Goal: Task Accomplishment & Management: Manage account settings

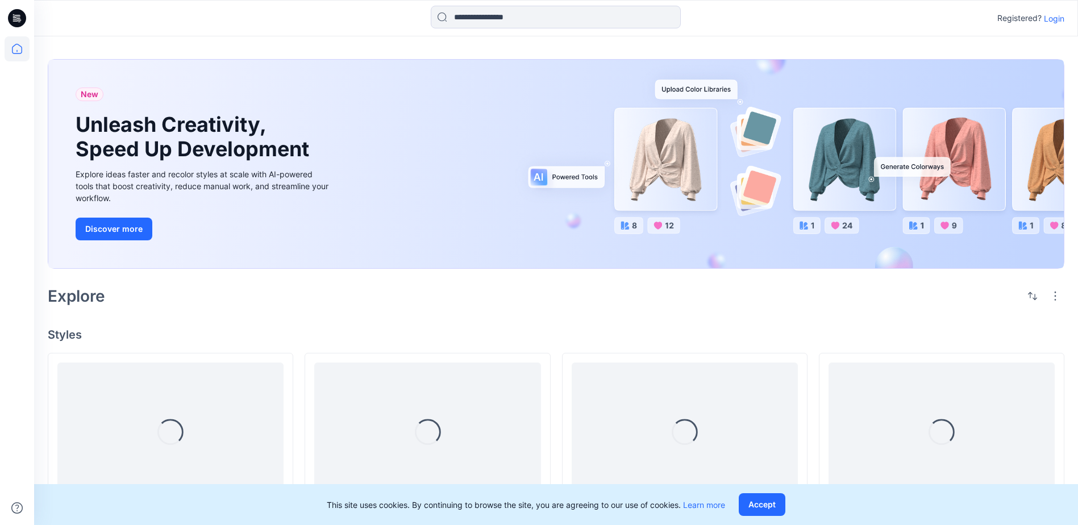
click at [1058, 19] on p "Login" at bounding box center [1054, 19] width 20 height 12
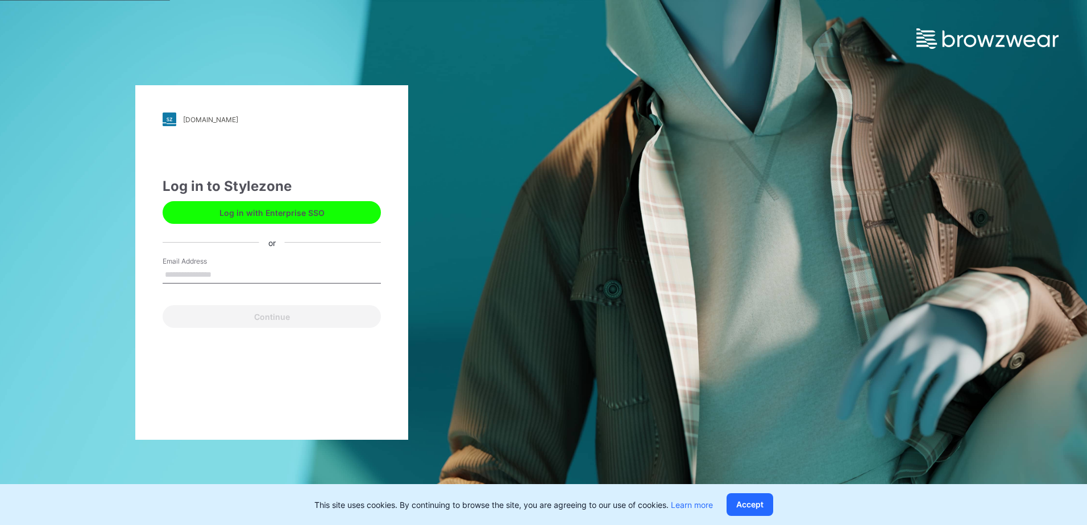
click at [228, 271] on input "Email Address" at bounding box center [272, 275] width 218 height 17
type input "**********"
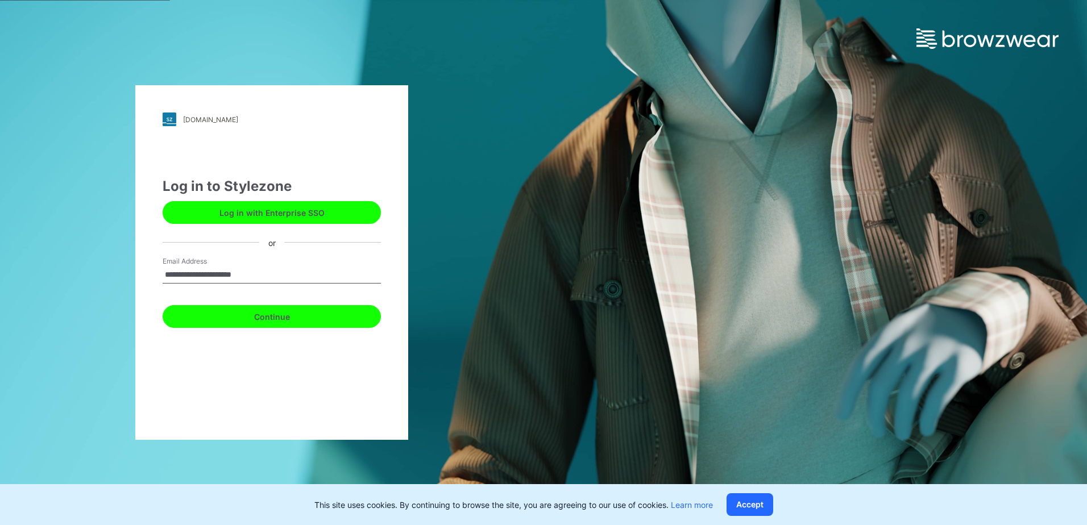
click at [255, 315] on button "Continue" at bounding box center [272, 316] width 218 height 23
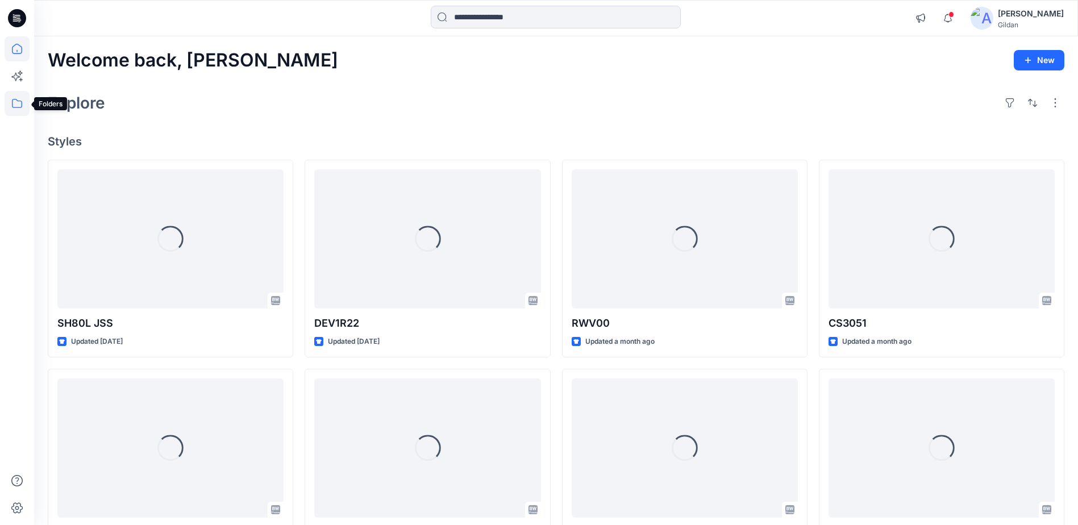
click at [22, 103] on icon at bounding box center [17, 103] width 10 height 9
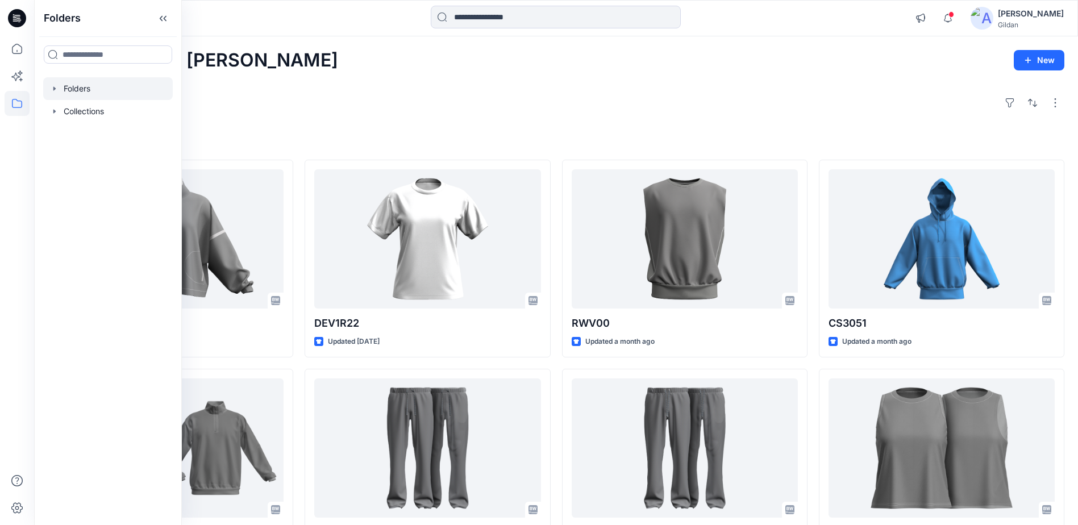
click at [91, 92] on div at bounding box center [108, 88] width 130 height 23
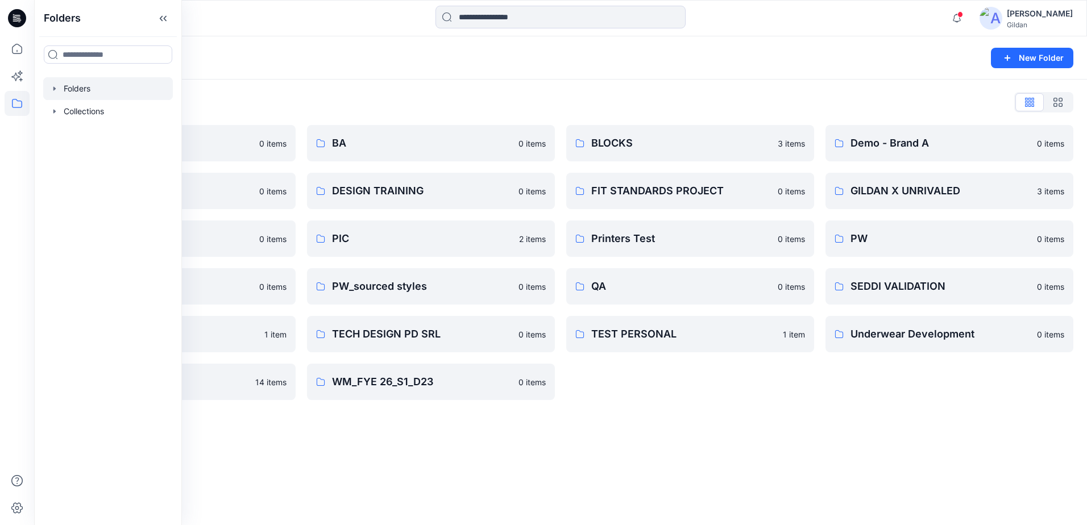
click at [769, 64] on div "Folders" at bounding box center [516, 58] width 937 height 16
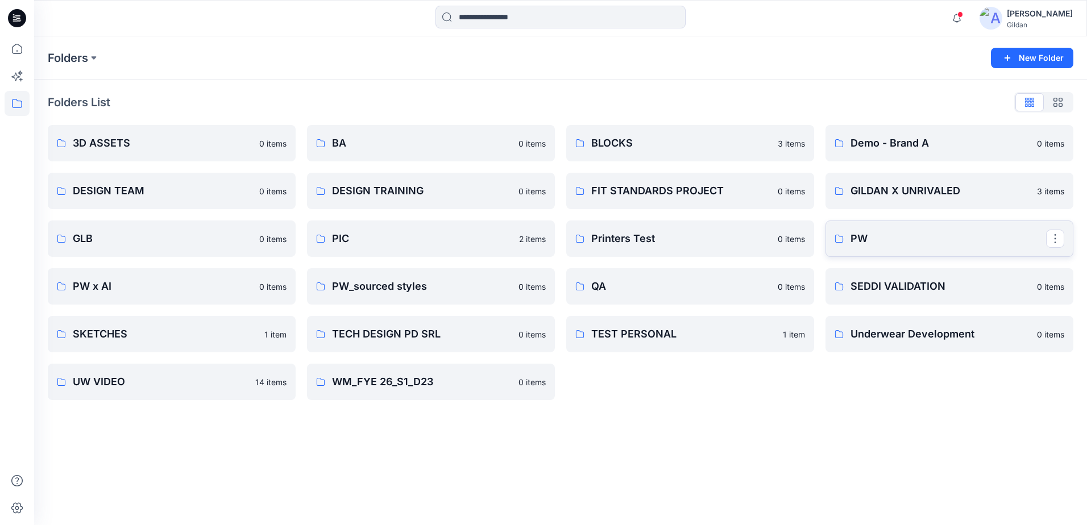
click at [893, 234] on p "PW" at bounding box center [948, 239] width 196 height 16
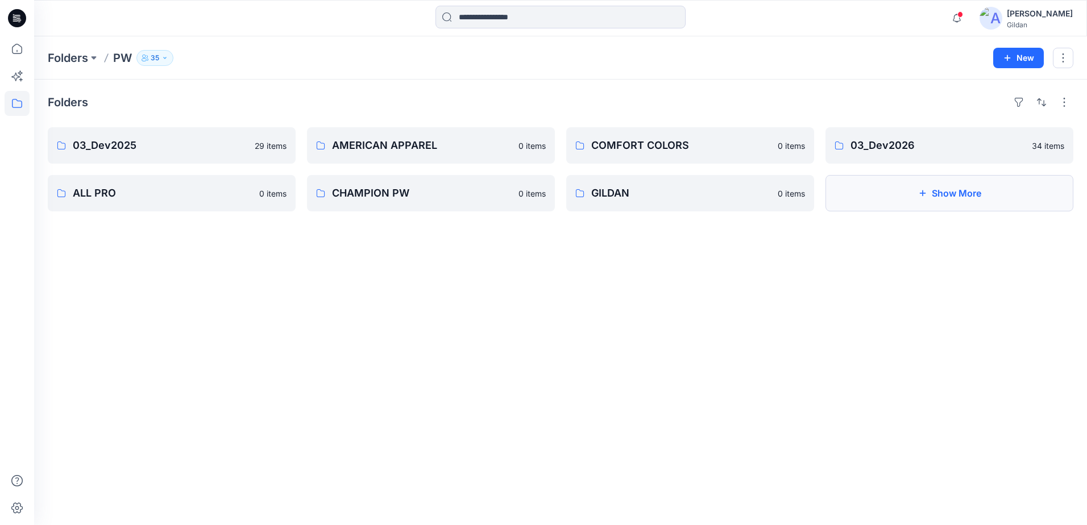
click at [908, 188] on button "Show More" at bounding box center [949, 193] width 248 height 36
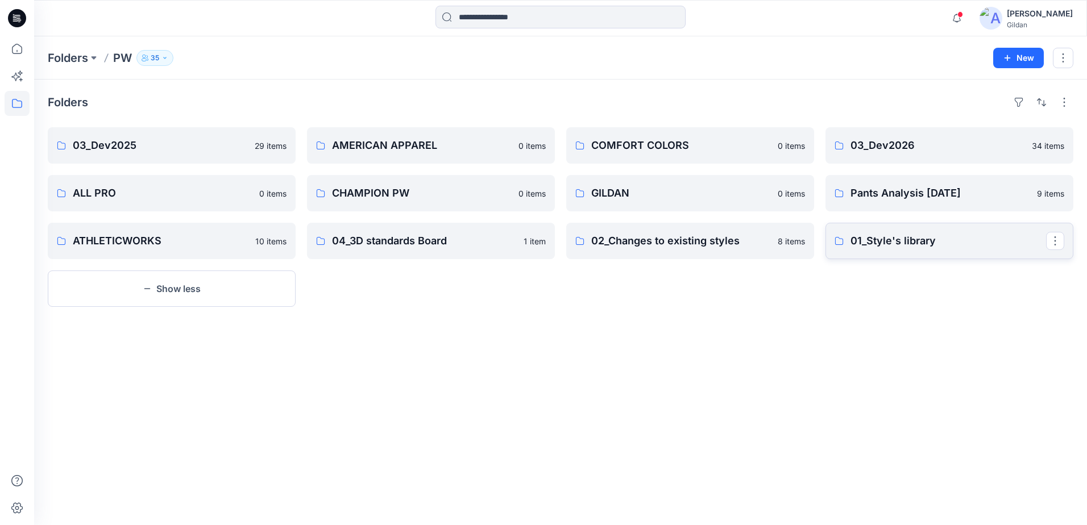
click at [893, 239] on p "01_Style's library" at bounding box center [948, 241] width 196 height 16
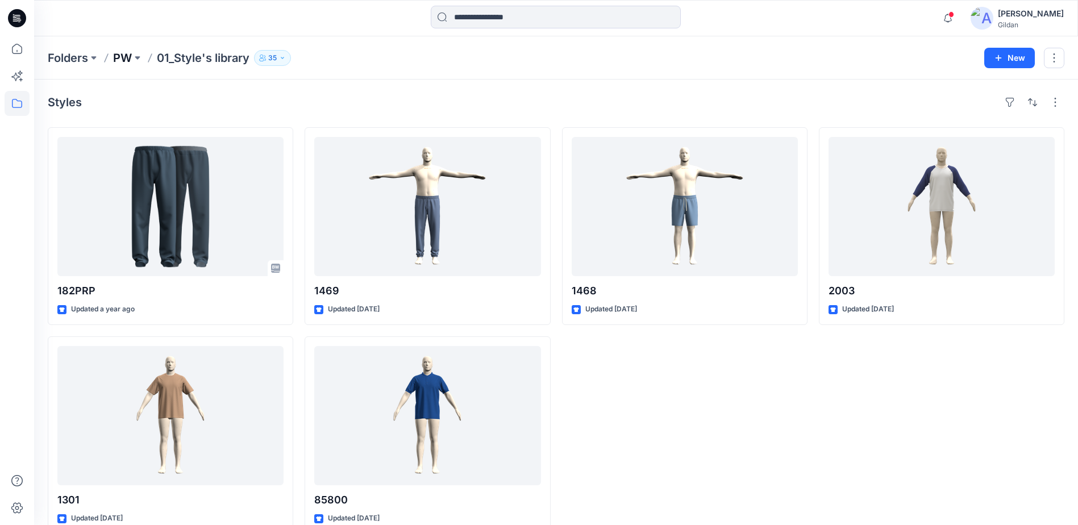
click at [120, 57] on p "PW" at bounding box center [122, 58] width 19 height 16
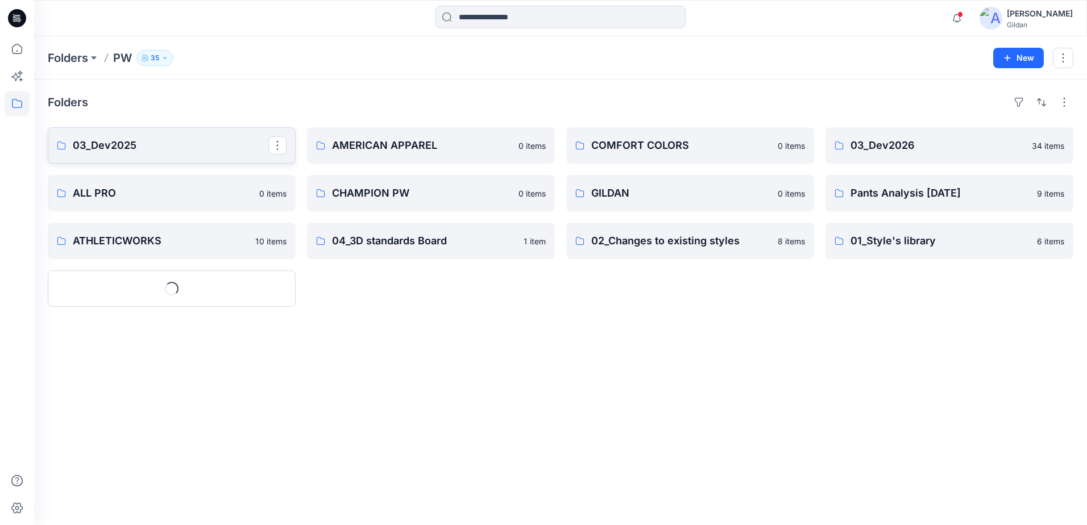
click at [203, 151] on p "03_Dev2025" at bounding box center [171, 146] width 196 height 16
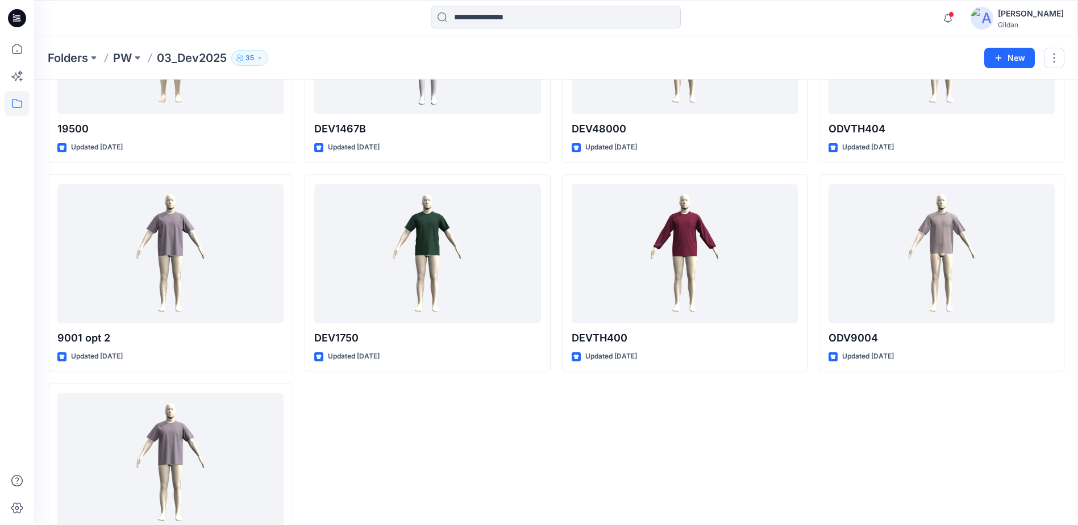
scroll to position [994, 0]
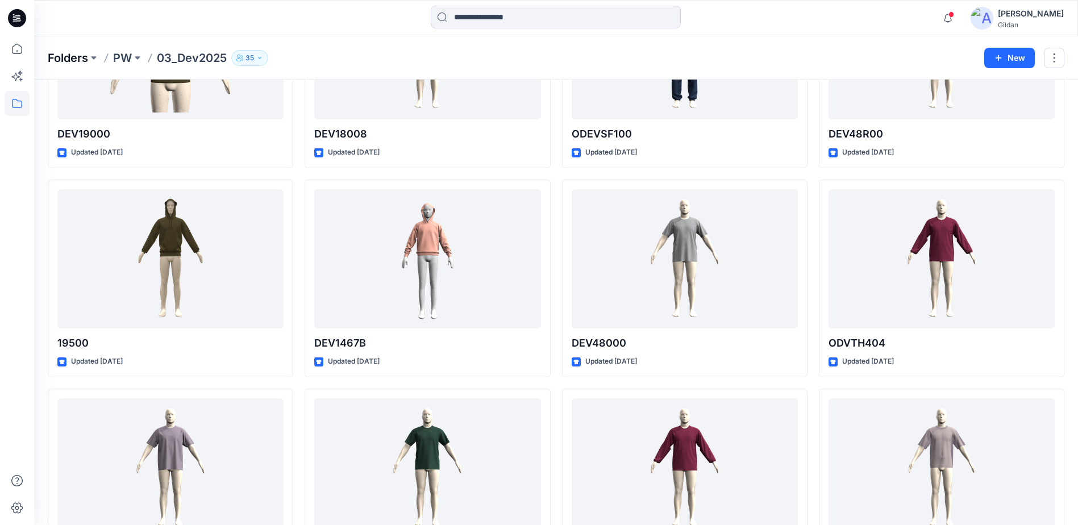
click at [80, 57] on p "Folders" at bounding box center [68, 58] width 40 height 16
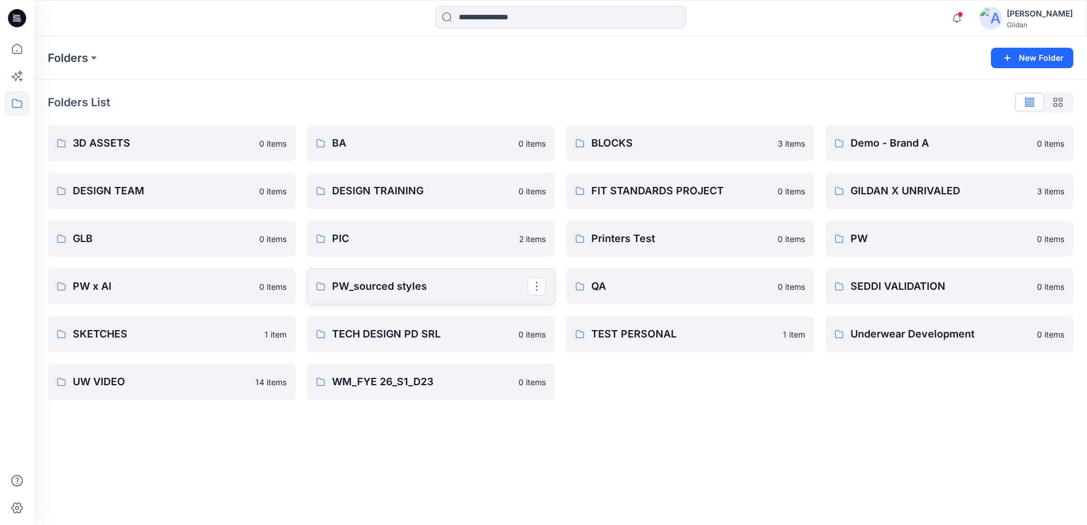
click at [391, 275] on link "PW_sourced styles" at bounding box center [431, 286] width 248 height 36
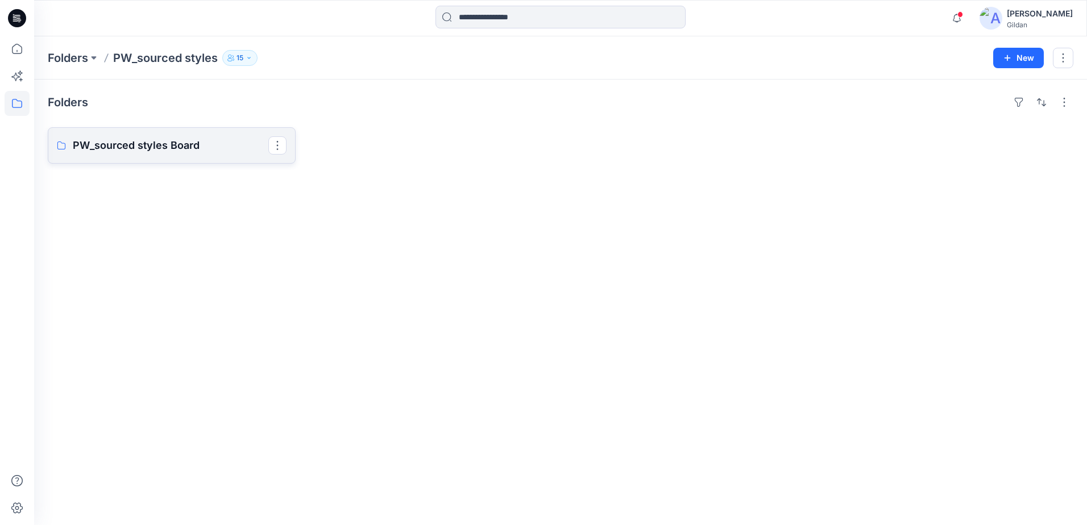
click at [160, 149] on p "PW_sourced styles Board" at bounding box center [171, 146] width 196 height 16
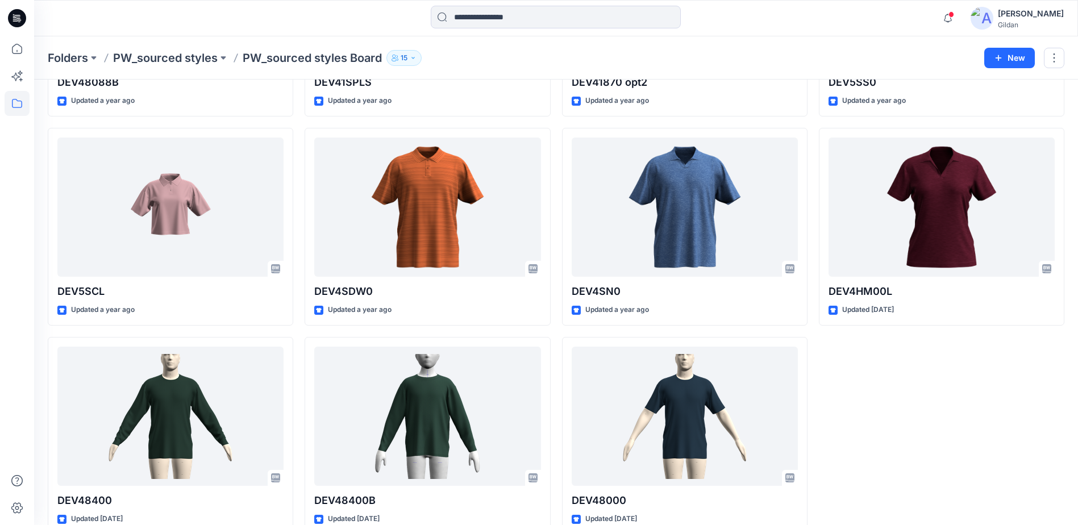
scroll to position [859, 0]
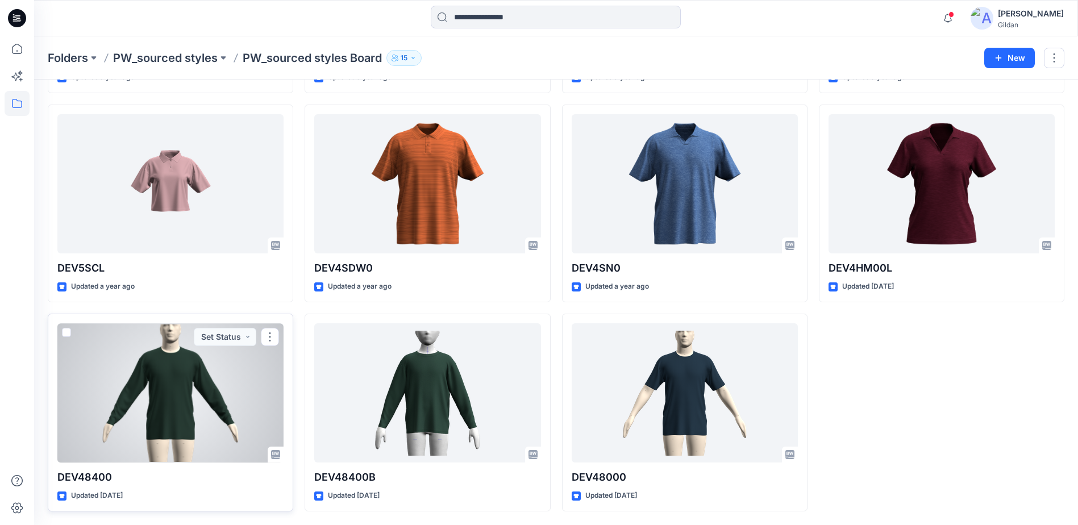
click at [162, 392] on div at bounding box center [170, 392] width 226 height 139
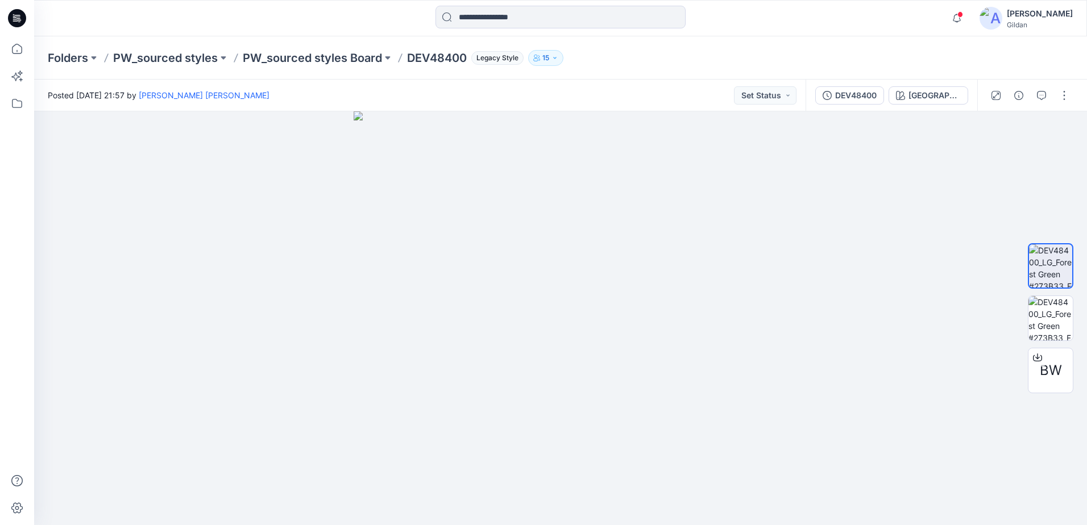
click at [554, 58] on icon "button" at bounding box center [554, 58] width 7 height 7
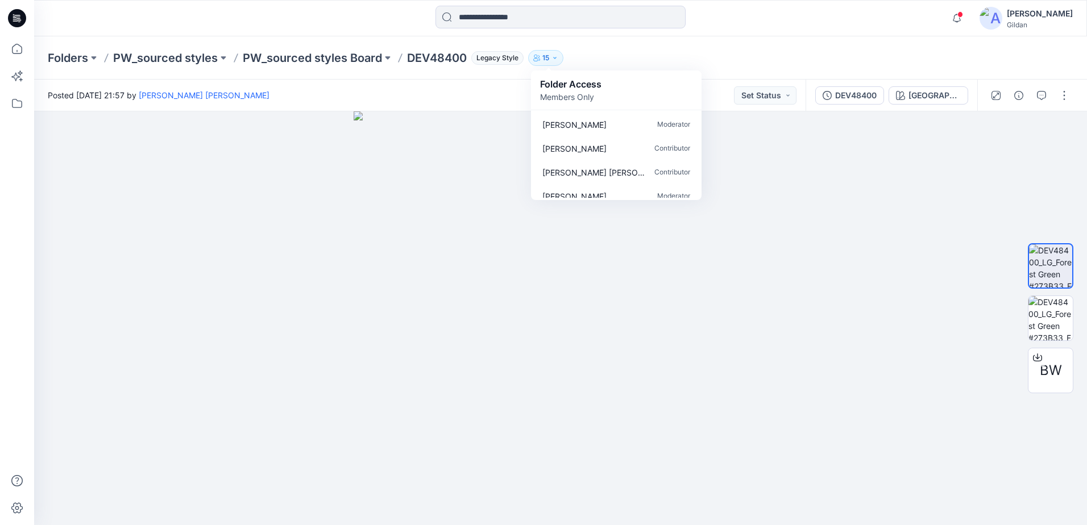
click at [672, 87] on div "Folder Access Members Only" at bounding box center [616, 90] width 152 height 26
click at [689, 95] on div "Folder Access Members Only" at bounding box center [616, 89] width 171 height 39
click at [683, 100] on div "Folder Access Members Only" at bounding box center [616, 90] width 152 height 26
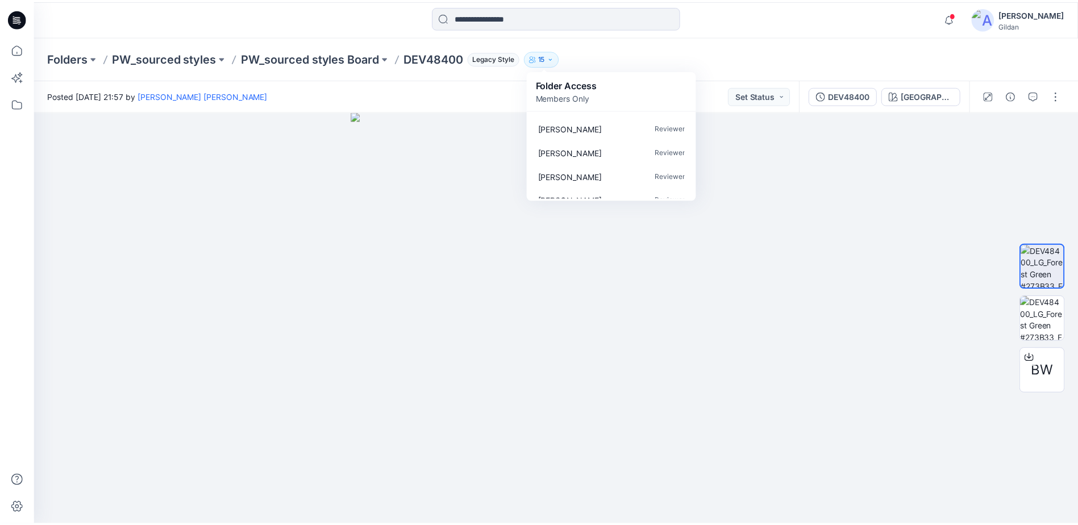
scroll to position [273, 0]
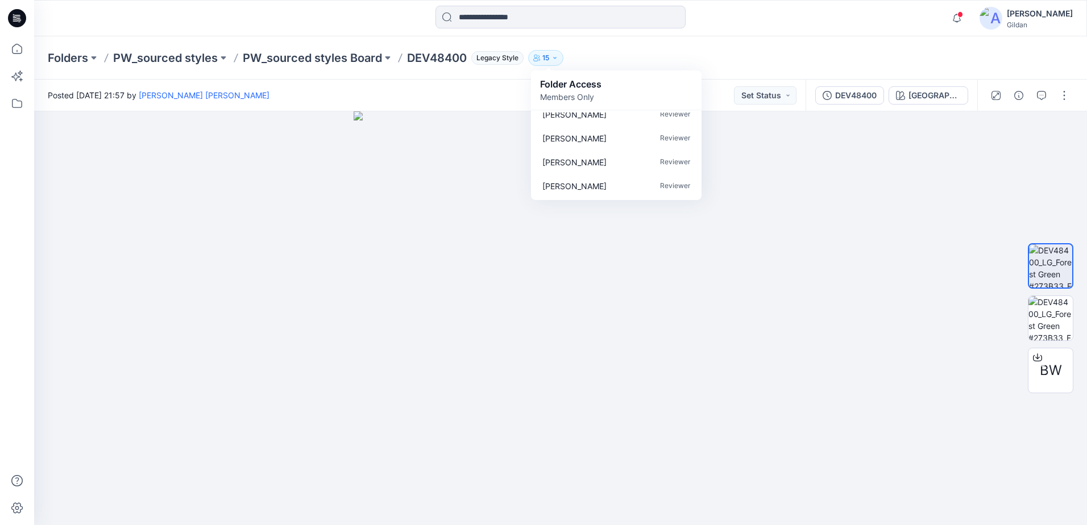
click at [1025, 20] on div "[PERSON_NAME]" at bounding box center [1040, 14] width 66 height 14
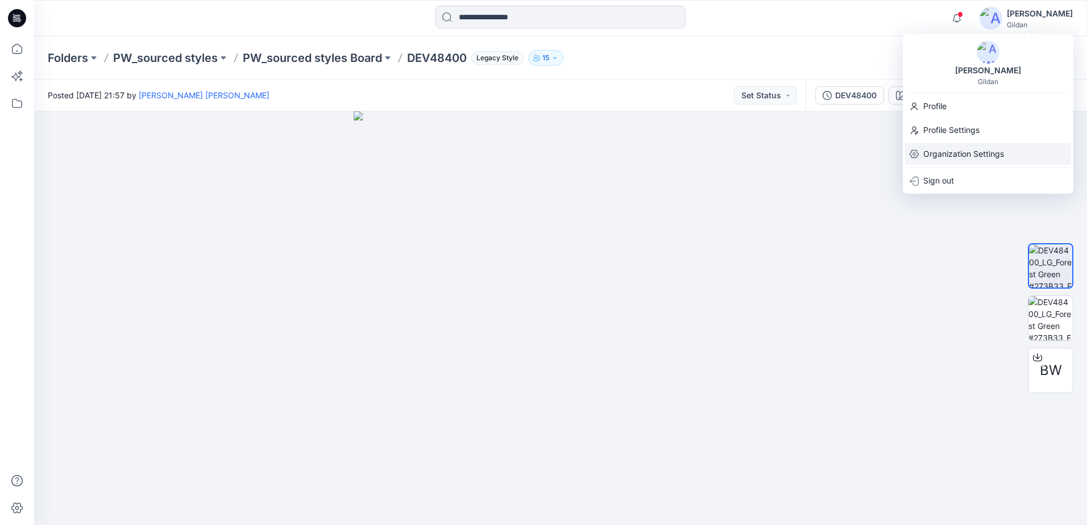
click at [950, 153] on p "Organization Settings" at bounding box center [963, 154] width 81 height 22
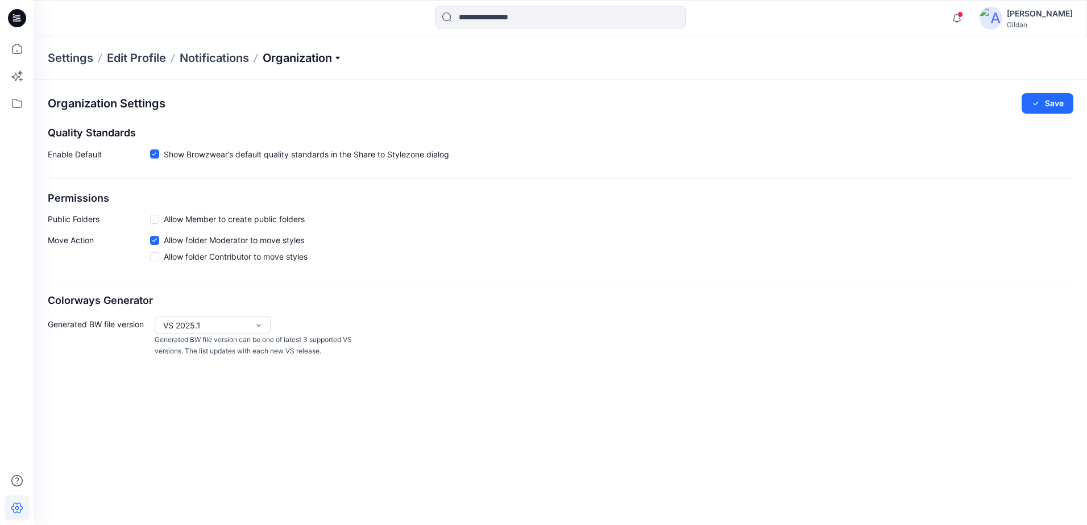
click at [309, 60] on p "Organization" at bounding box center [303, 58] width 80 height 16
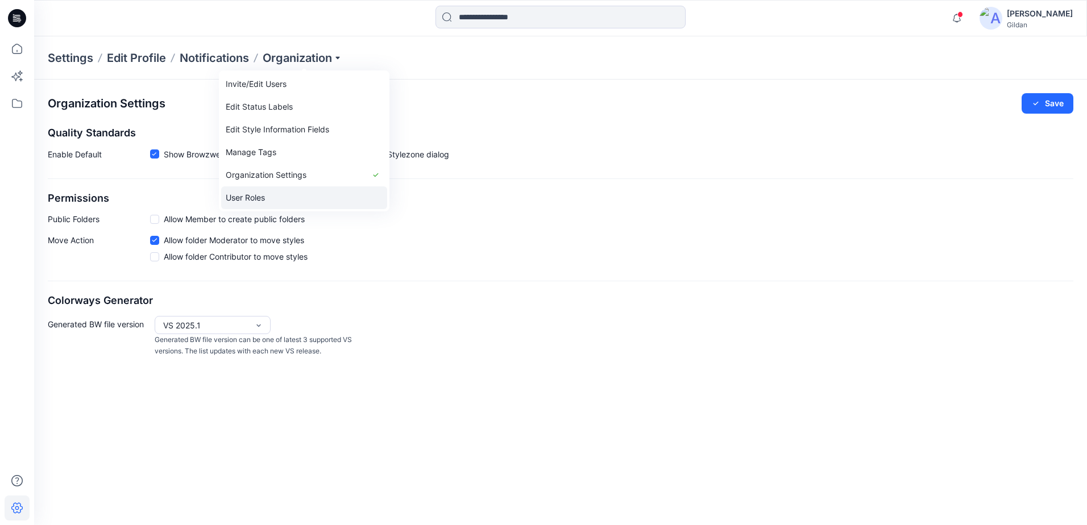
click at [269, 196] on link "User Roles" at bounding box center [304, 197] width 166 height 23
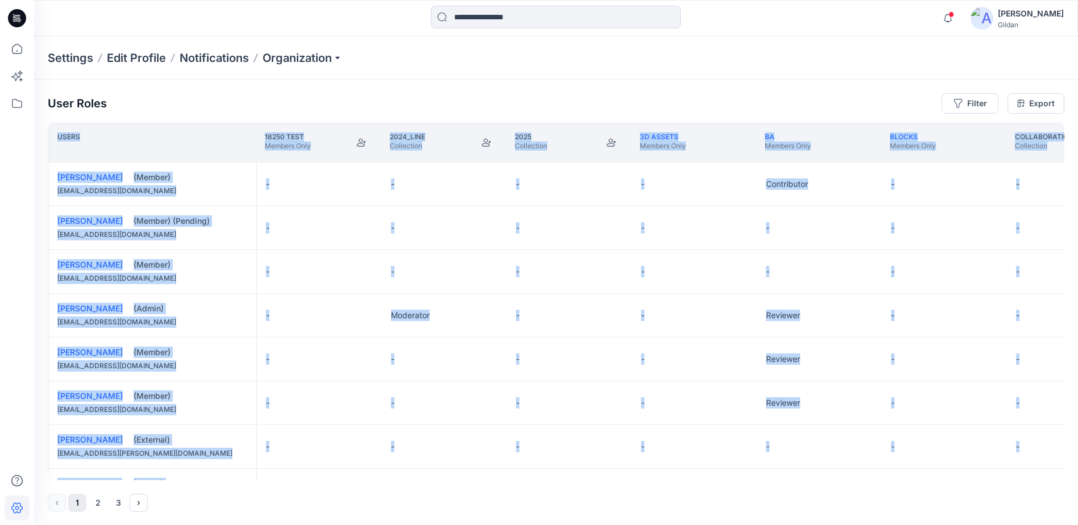
drag, startPoint x: 297, startPoint y: 481, endPoint x: 361, endPoint y: 481, distance: 64.2
click at [362, 480] on div "User Roles Filter Export Users 18250 TESt Members Only 2024_LINE Collection 202…" at bounding box center [556, 303] width 1044 height 446
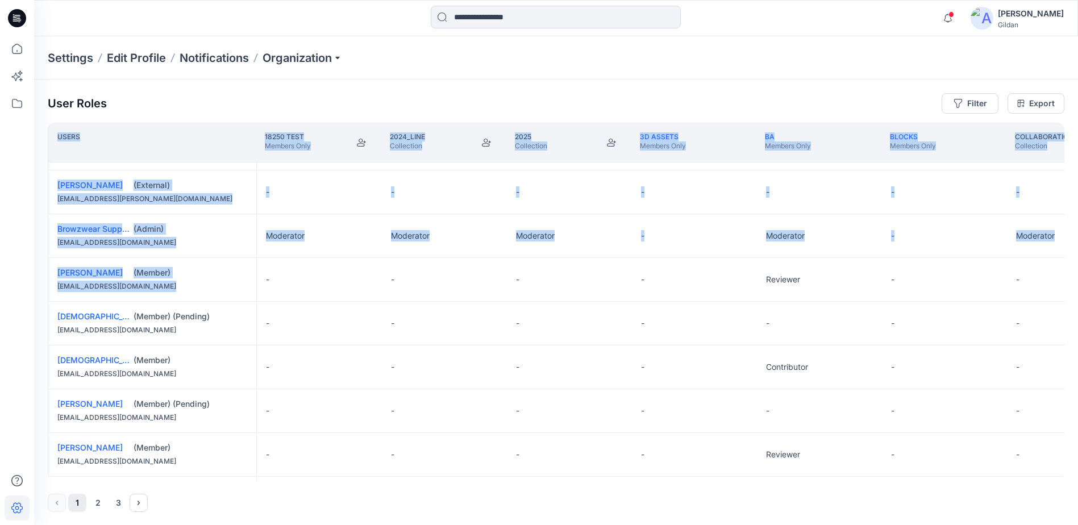
scroll to position [307, 0]
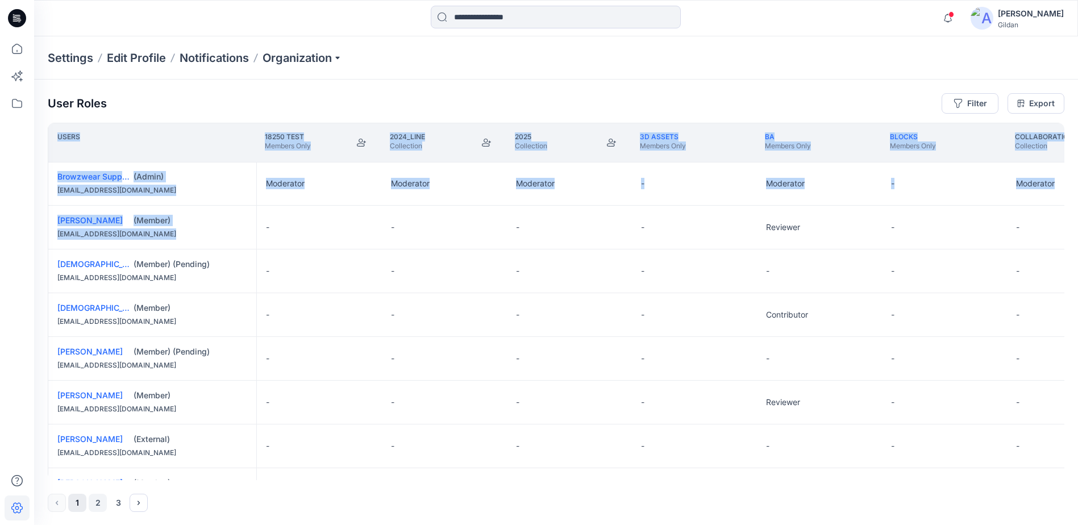
click at [96, 504] on button "2" at bounding box center [98, 503] width 18 height 18
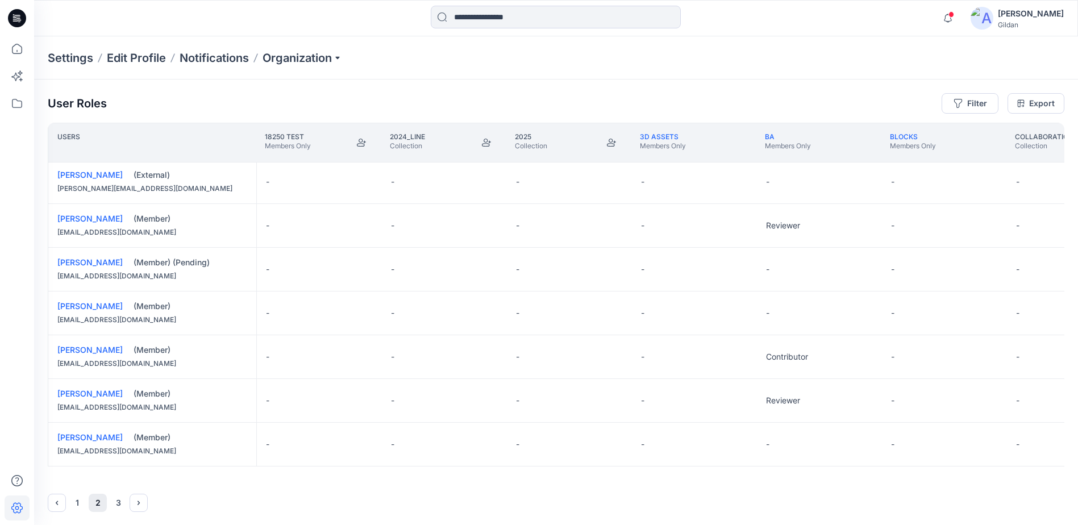
scroll to position [1, 0]
click at [114, 500] on button "3" at bounding box center [118, 502] width 18 height 18
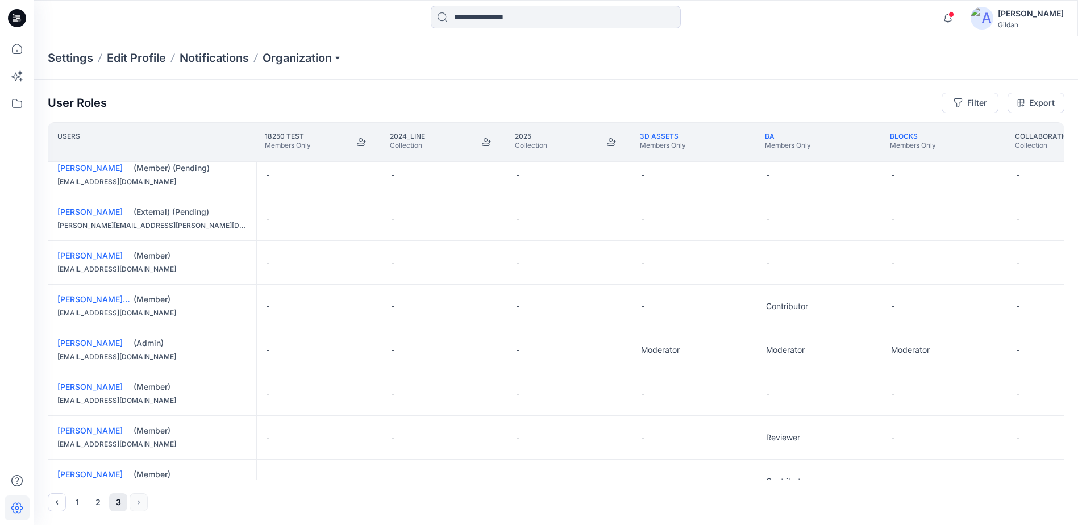
scroll to position [284, 0]
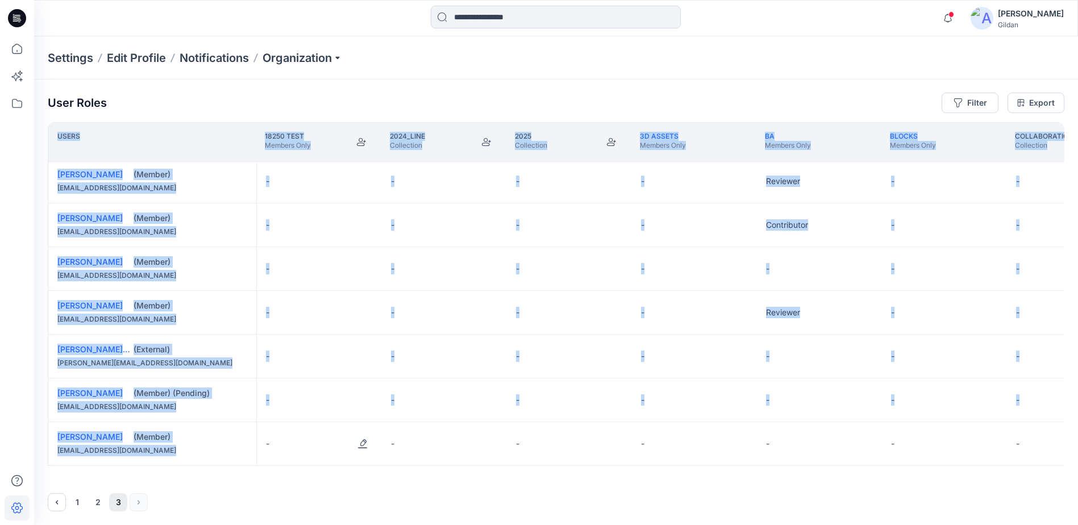
drag, startPoint x: 232, startPoint y: 480, endPoint x: 258, endPoint y: 470, distance: 27.3
click at [258, 470] on div "User Roles Filter Export Users 18250 TESt Members Only 2024_LINE Collection 202…" at bounding box center [556, 302] width 1044 height 446
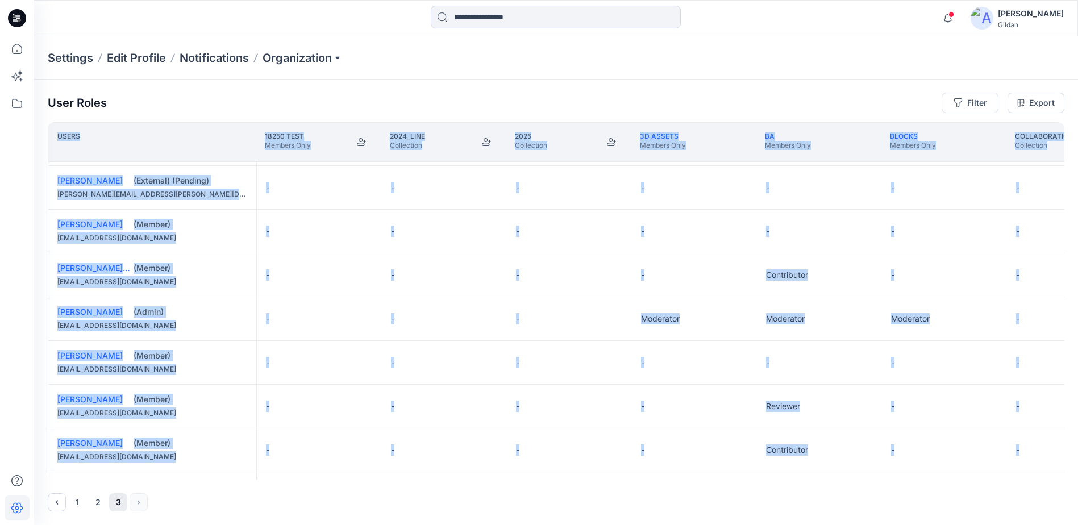
scroll to position [202, 0]
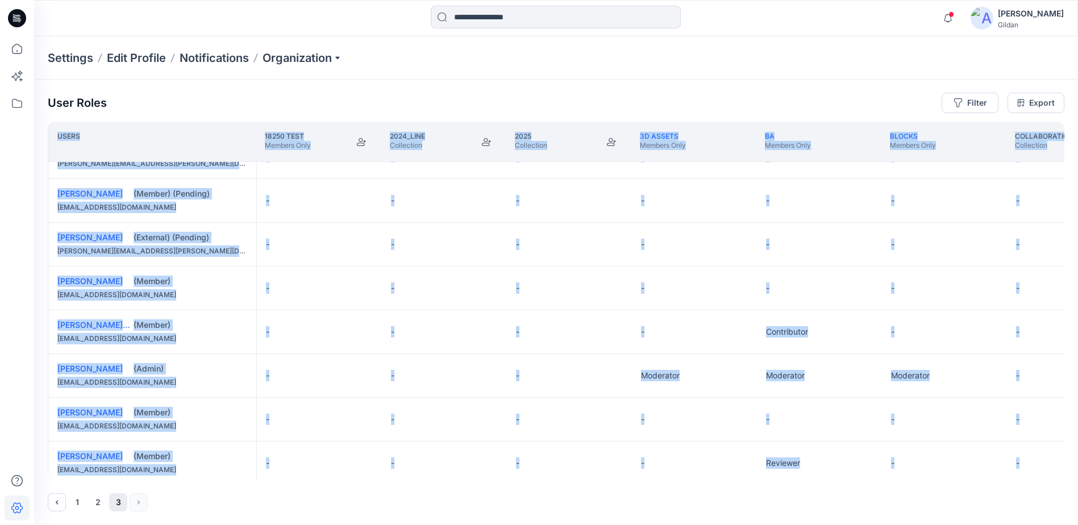
click at [76, 502] on button "1" at bounding box center [77, 502] width 18 height 18
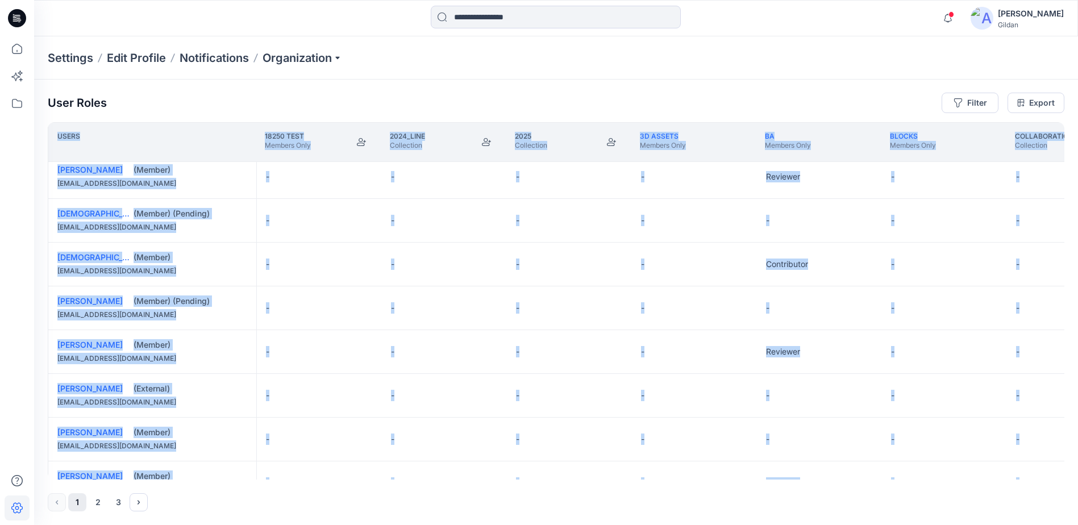
scroll to position [372, 0]
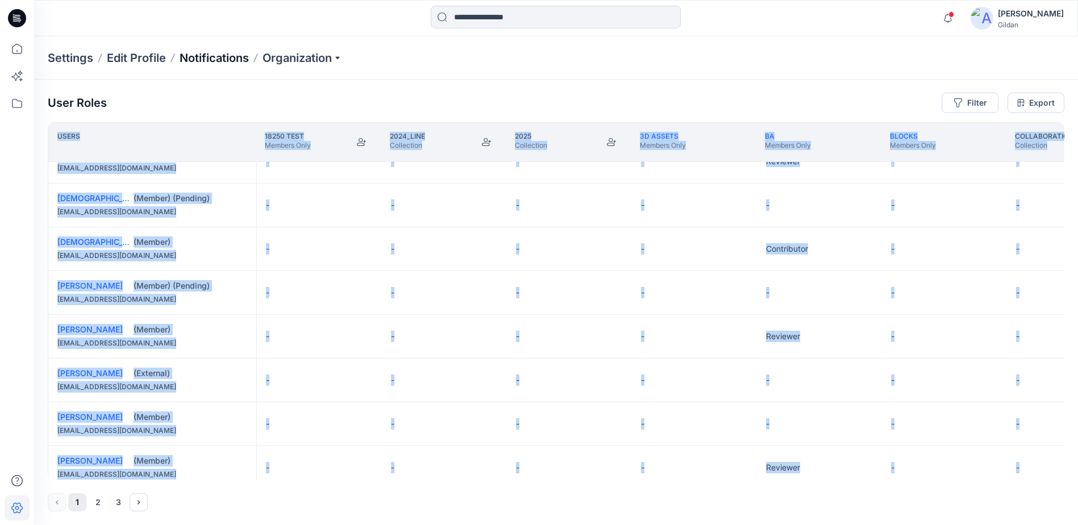
click at [216, 57] on p "Notifications" at bounding box center [214, 58] width 69 height 16
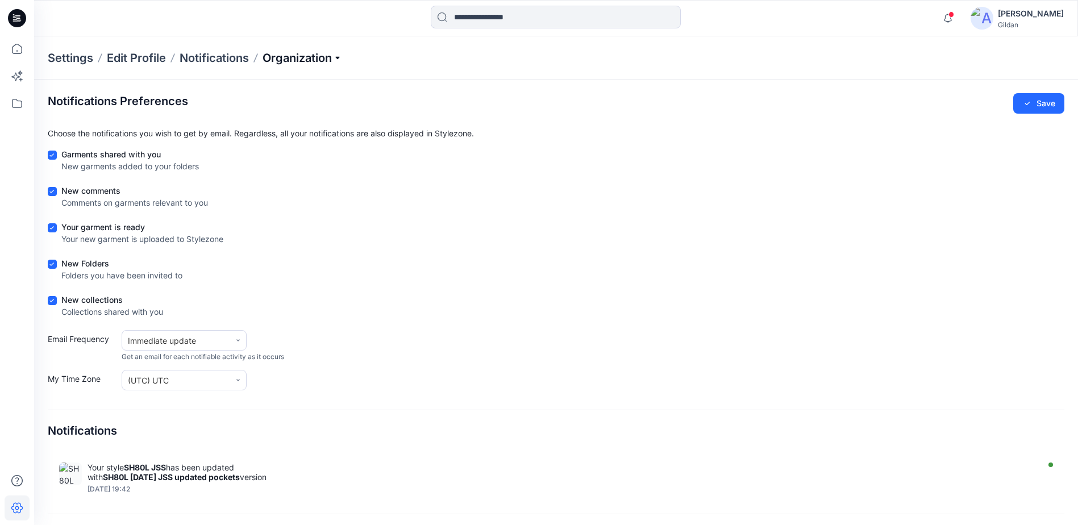
click at [301, 55] on p "Organization" at bounding box center [303, 58] width 80 height 16
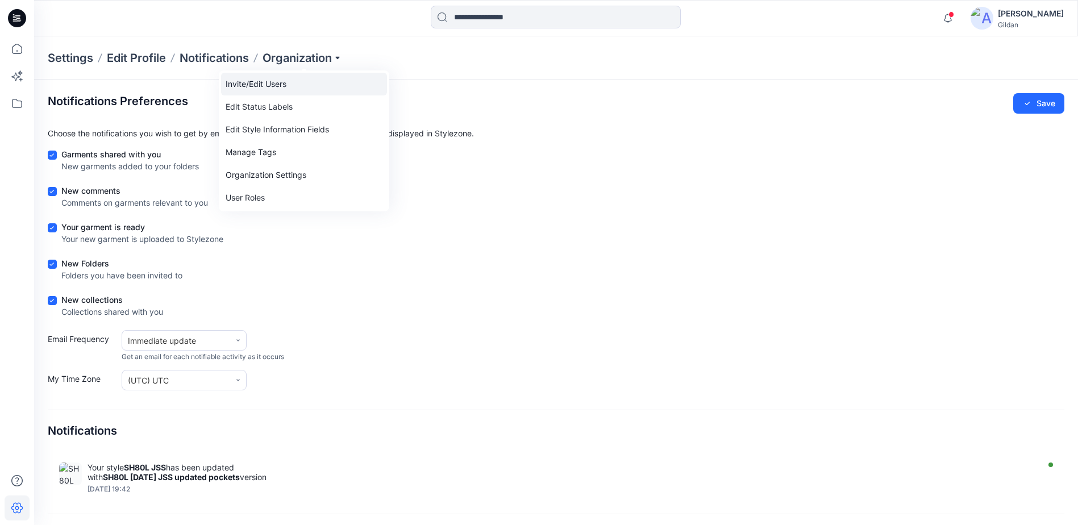
click at [288, 83] on link "Invite/Edit Users" at bounding box center [304, 84] width 166 height 23
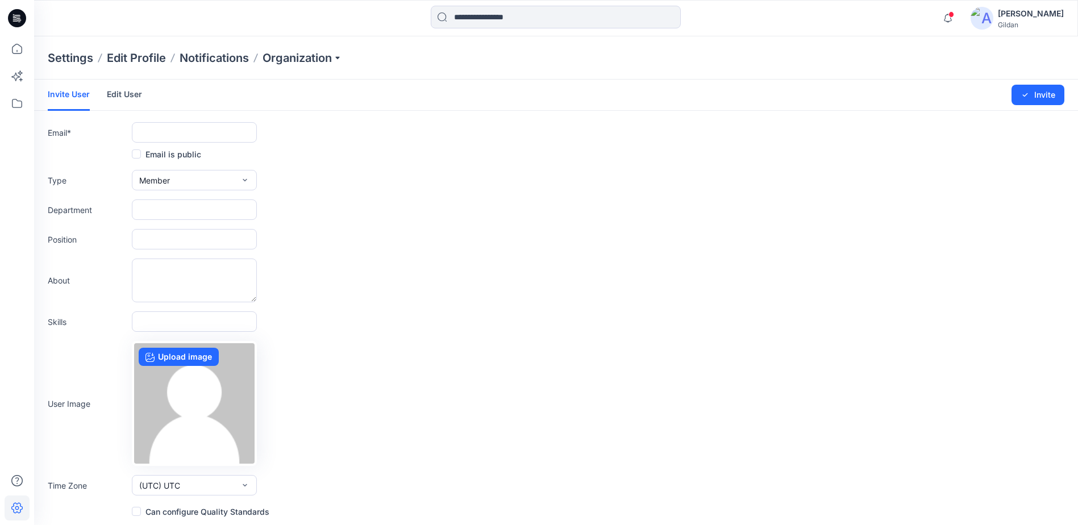
click at [130, 94] on link "Edit User" at bounding box center [124, 95] width 35 height 30
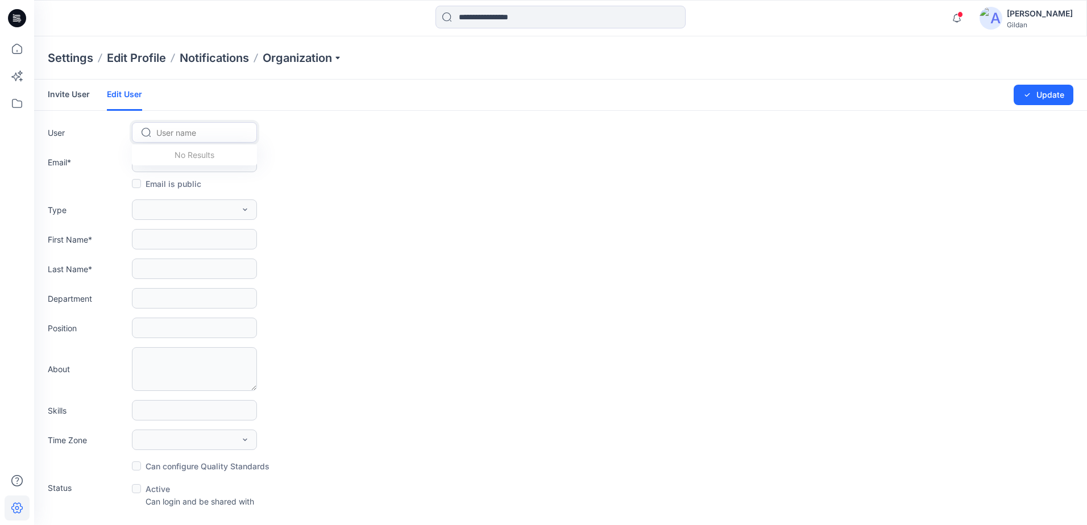
click at [163, 124] on div "User name" at bounding box center [201, 132] width 92 height 16
type input "*****"
click at [209, 158] on span "[PERSON_NAME]" at bounding box center [190, 157] width 64 height 12
type input "**********"
type input "*****"
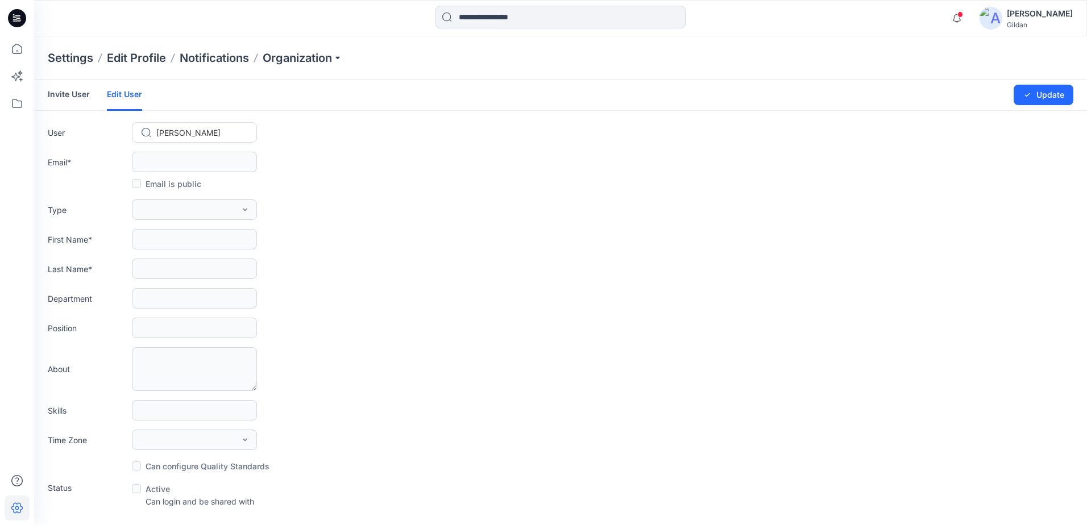
type input "********"
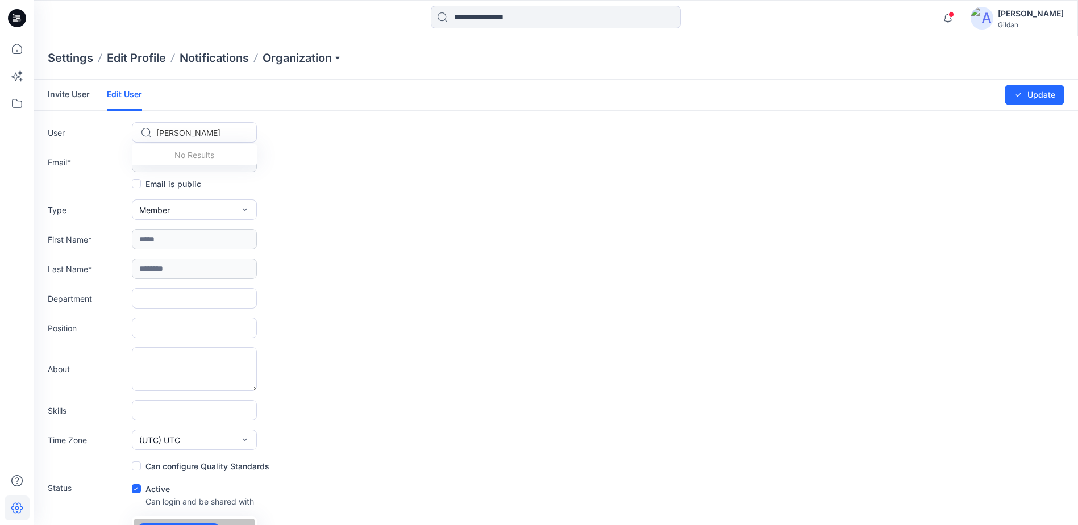
click at [218, 131] on div at bounding box center [201, 133] width 90 height 14
click at [363, 138] on div "User option [object Object], selected. Use Up and Down to choose options, press…" at bounding box center [556, 132] width 1017 height 20
click at [210, 209] on button "Member" at bounding box center [194, 209] width 125 height 20
click at [163, 276] on span "Admin" at bounding box center [152, 282] width 23 height 12
click at [1019, 93] on icon "submit" at bounding box center [1018, 94] width 9 height 9
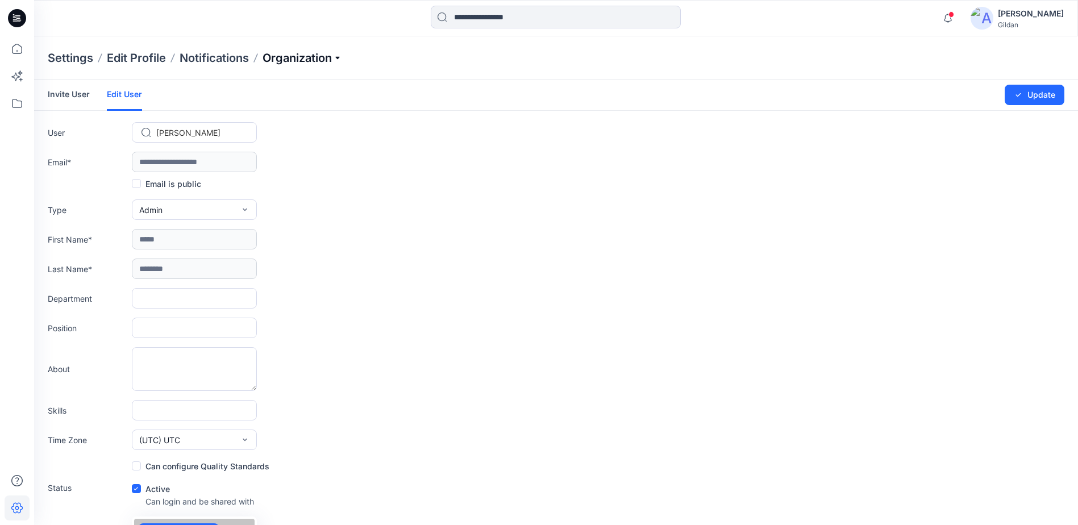
click at [325, 60] on p "Organization" at bounding box center [303, 58] width 80 height 16
click at [392, 56] on div "Settings Edit Profile Notifications Organization Invite/Edit Users Edit Status …" at bounding box center [556, 57] width 1044 height 43
click at [342, 63] on p "Organization" at bounding box center [303, 58] width 80 height 16
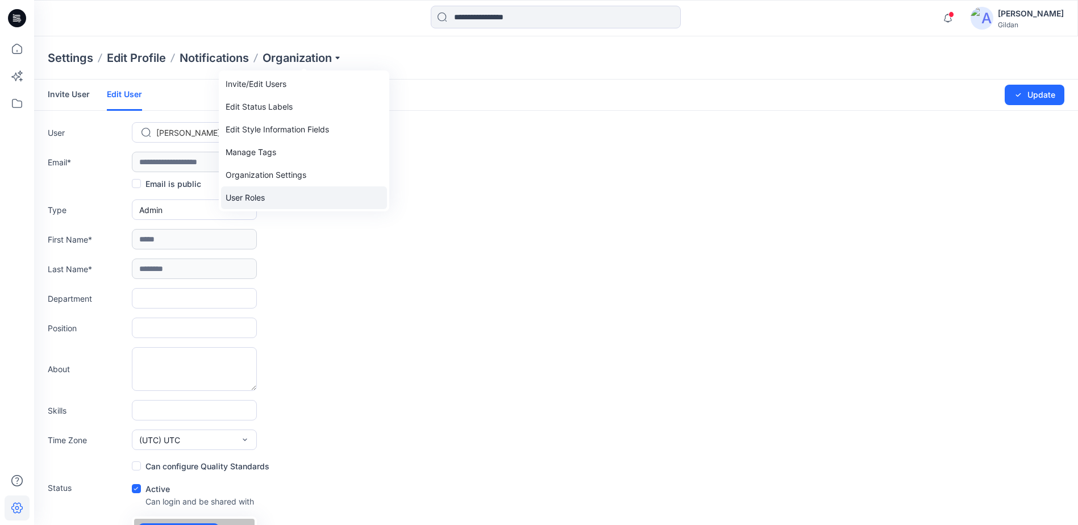
click at [274, 198] on link "User Roles" at bounding box center [304, 197] width 166 height 23
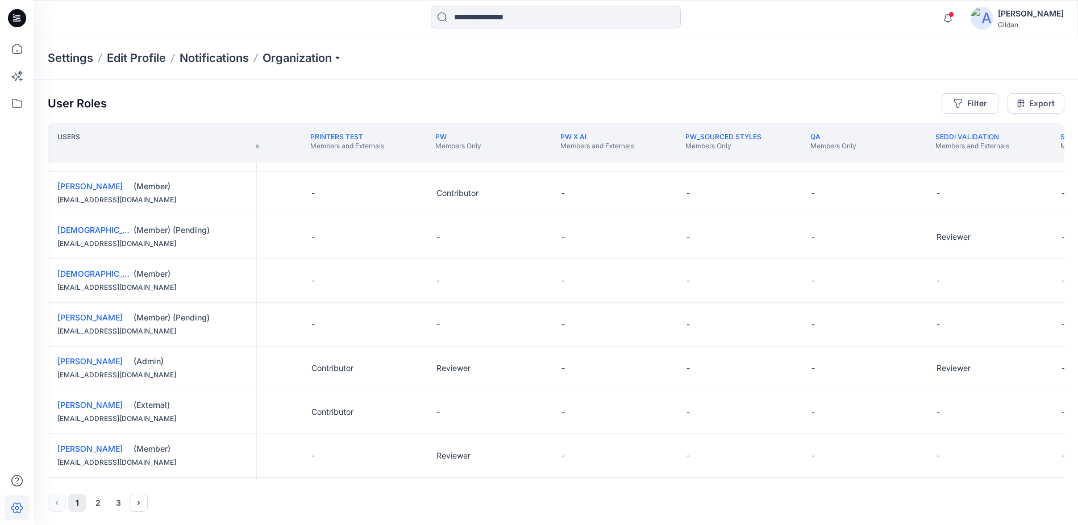
scroll to position [341, 2083]
click at [782, 370] on button "Edit Role" at bounding box center [780, 368] width 20 height 20
click at [714, 420] on button "Reviewer" at bounding box center [727, 416] width 123 height 20
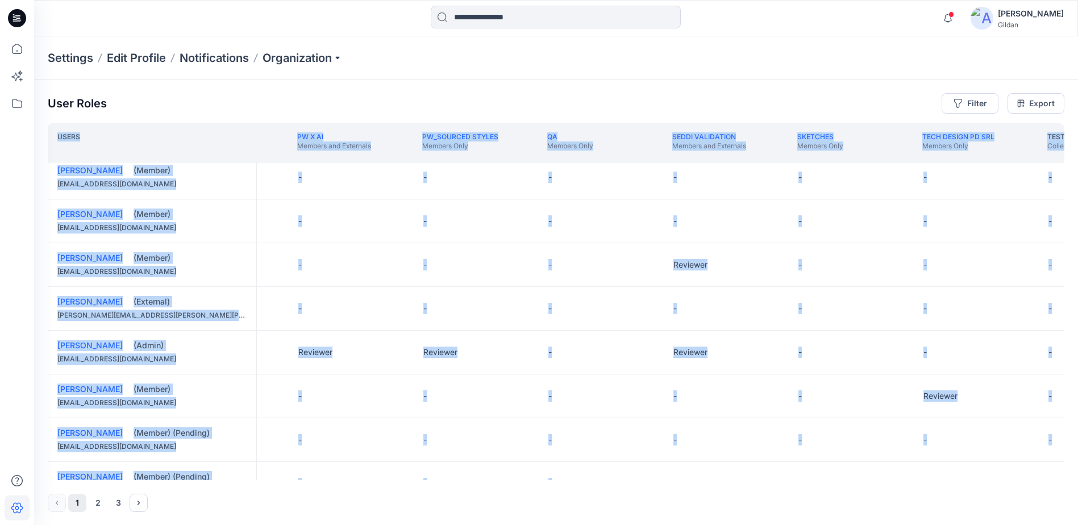
drag, startPoint x: 635, startPoint y: 481, endPoint x: 651, endPoint y: 479, distance: 16.0
click at [651, 479] on div "User Roles Filter Export Users Printers Test Members and Externals PW Members O…" at bounding box center [556, 303] width 1044 height 446
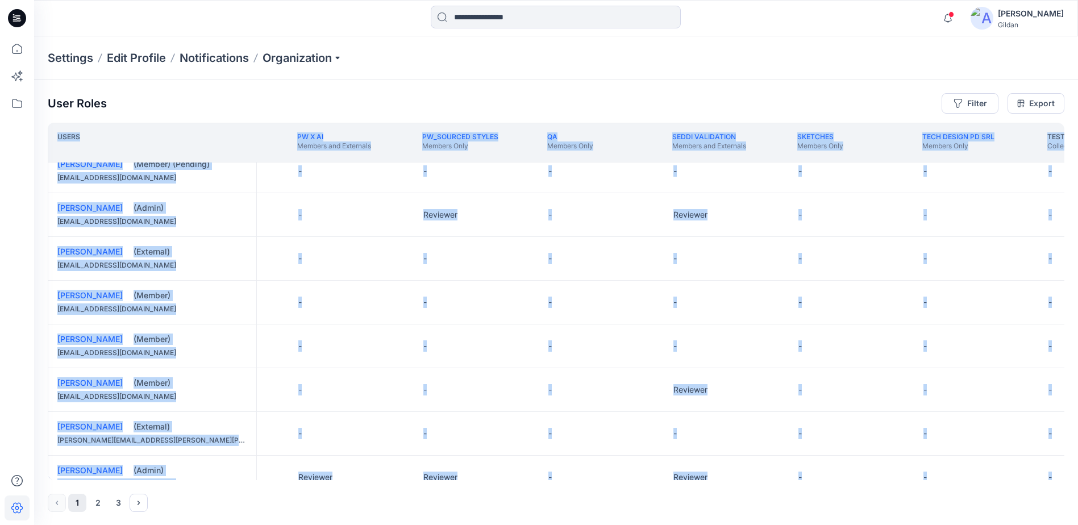
scroll to position [468, 2343]
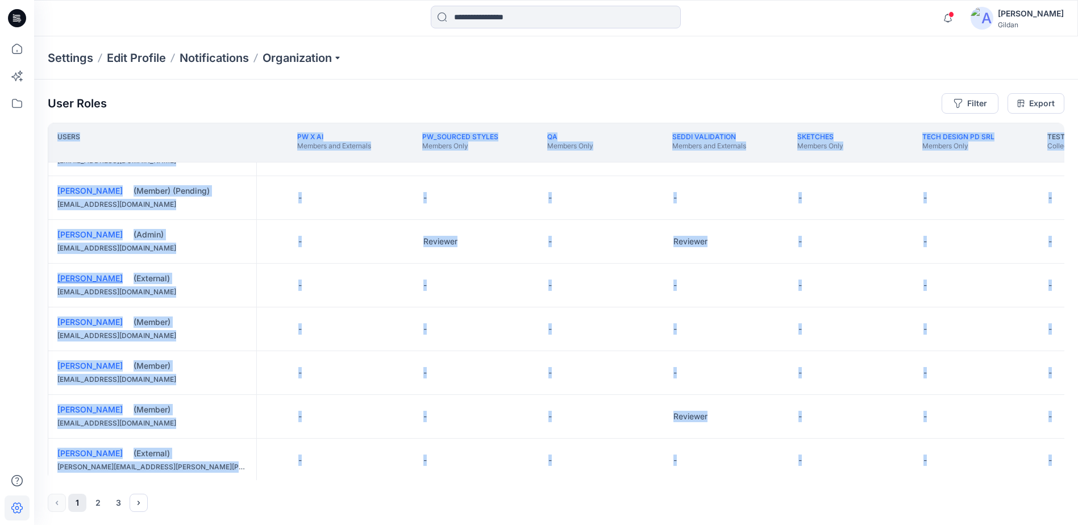
click at [68, 281] on link "[PERSON_NAME]" at bounding box center [89, 278] width 65 height 10
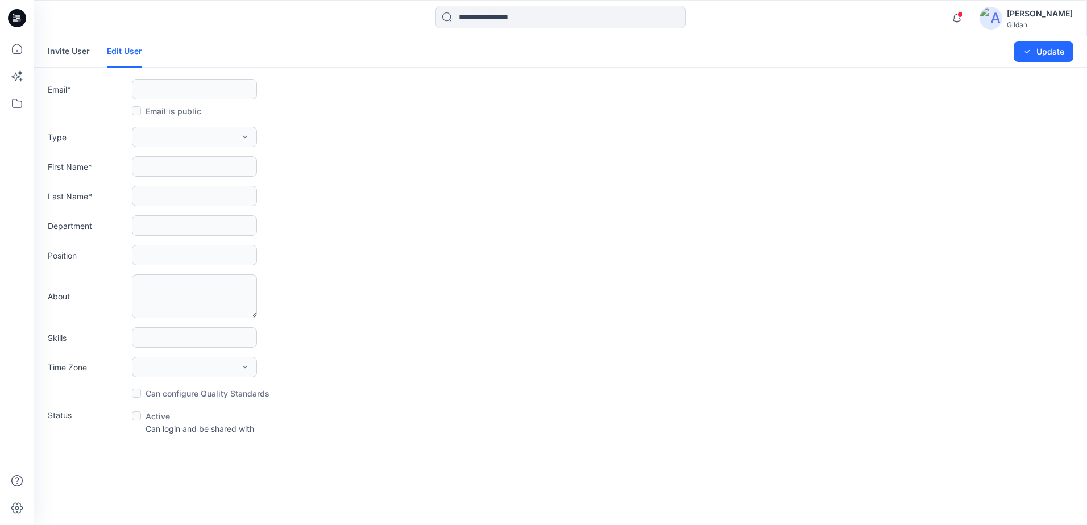
type input "**********"
type input "*****"
type input "********"
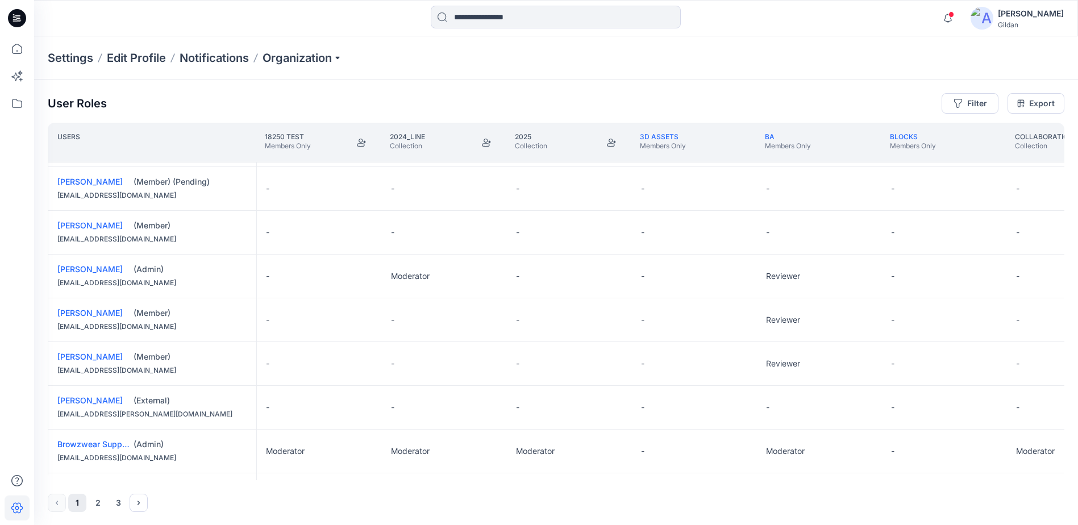
scroll to position [114, 0]
